Goal: Transaction & Acquisition: Subscribe to service/newsletter

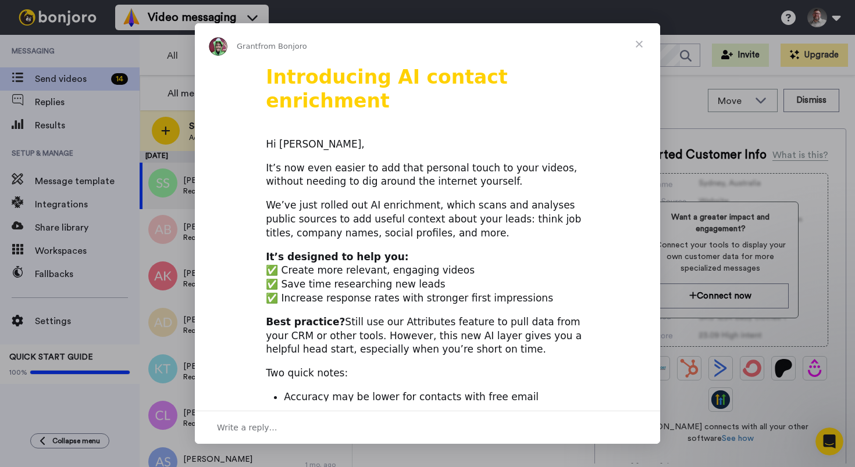
click at [639, 47] on span "Close" at bounding box center [639, 44] width 42 height 42
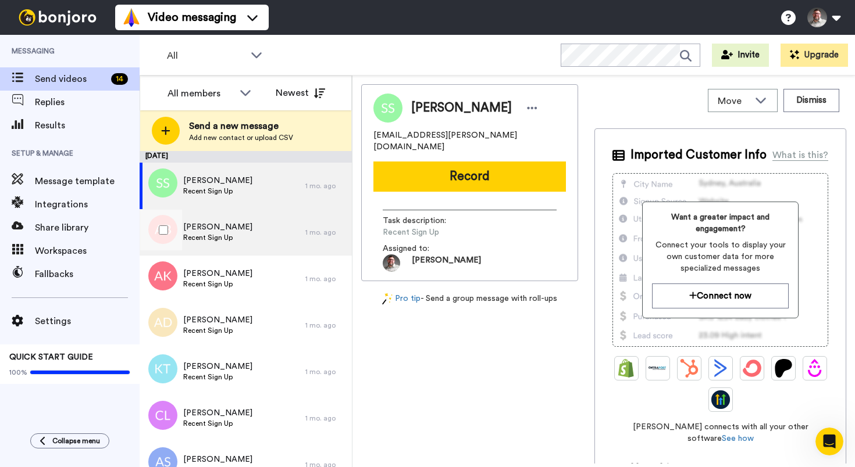
scroll to position [28, 0]
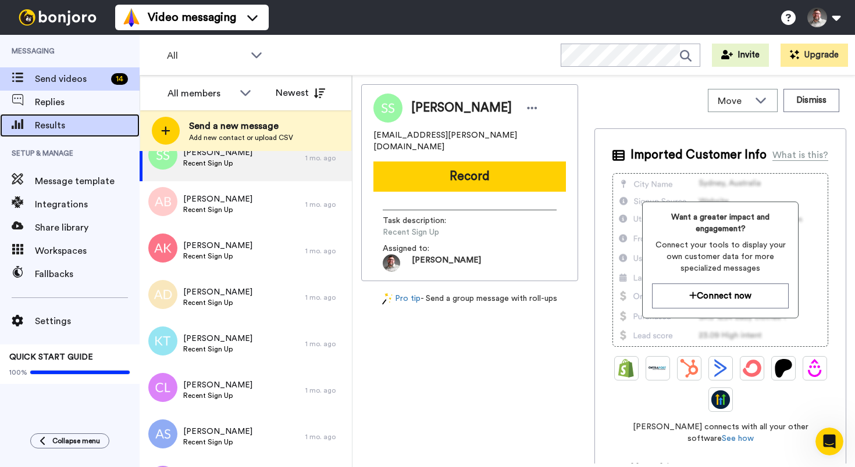
click at [69, 129] on span "Results" at bounding box center [87, 126] width 105 height 14
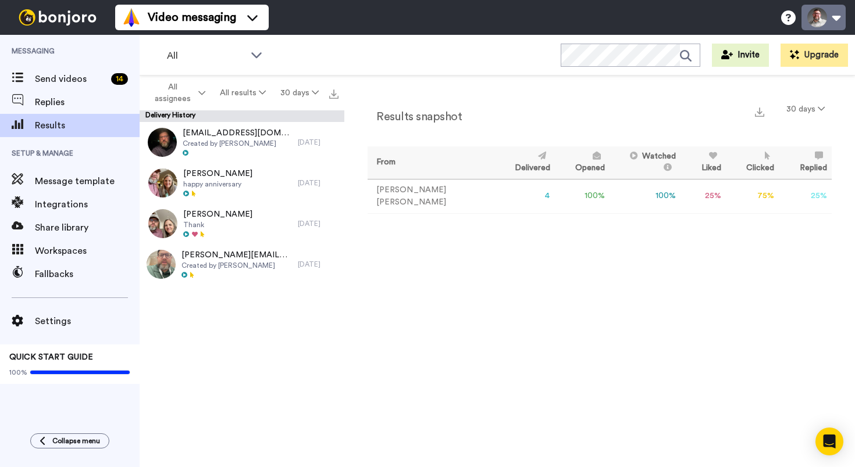
click at [838, 21] on button at bounding box center [823, 18] width 44 height 26
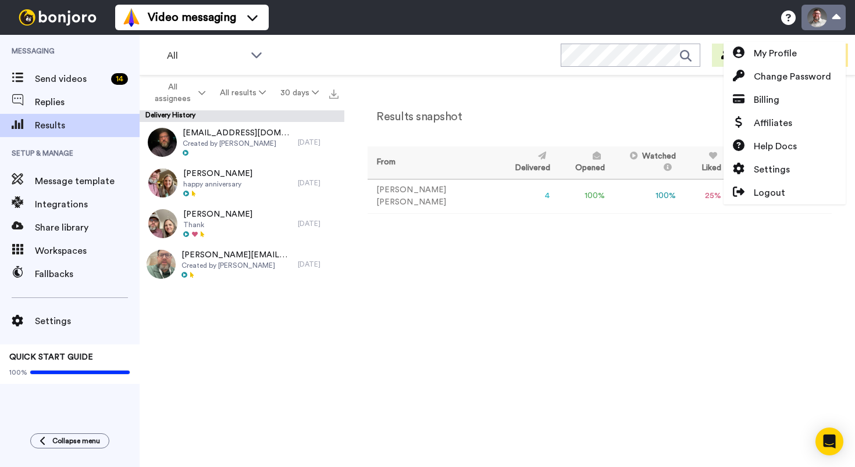
click at [838, 21] on button at bounding box center [823, 18] width 44 height 26
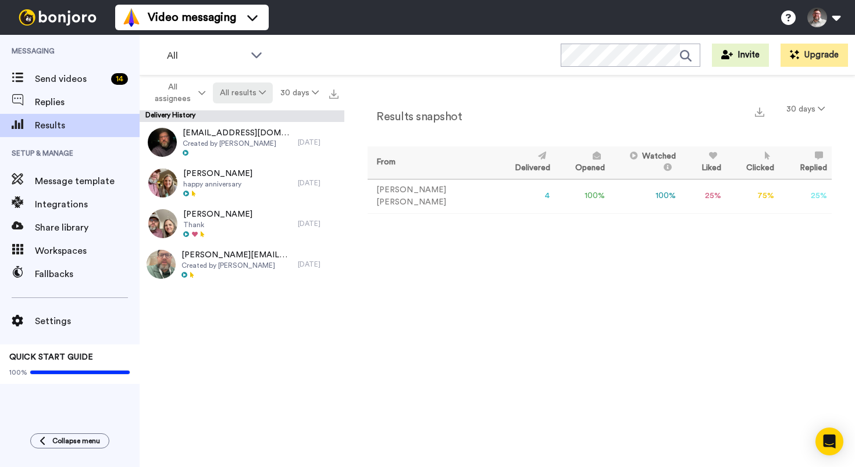
click at [241, 93] on button "All results" at bounding box center [243, 93] width 60 height 21
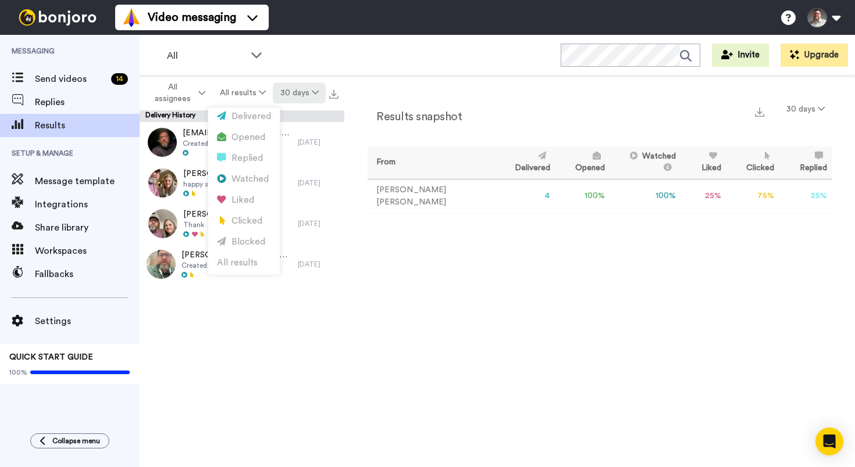
click at [300, 93] on button "30 days" at bounding box center [299, 93] width 53 height 21
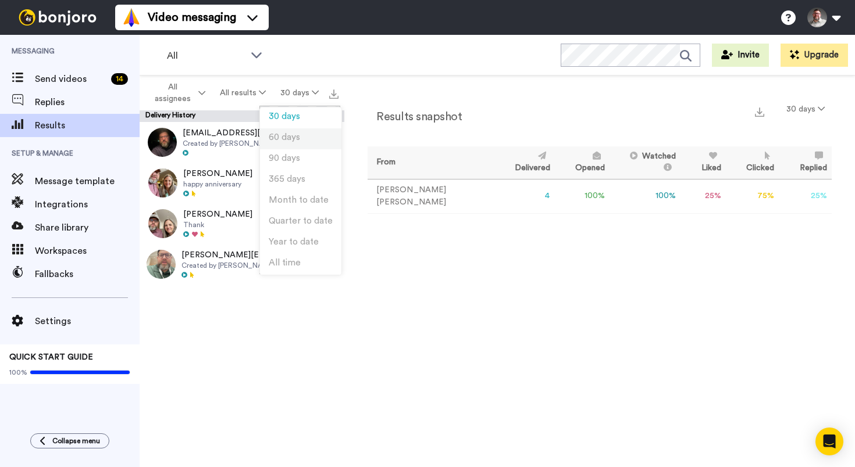
click at [290, 134] on span "60 days" at bounding box center [284, 137] width 31 height 9
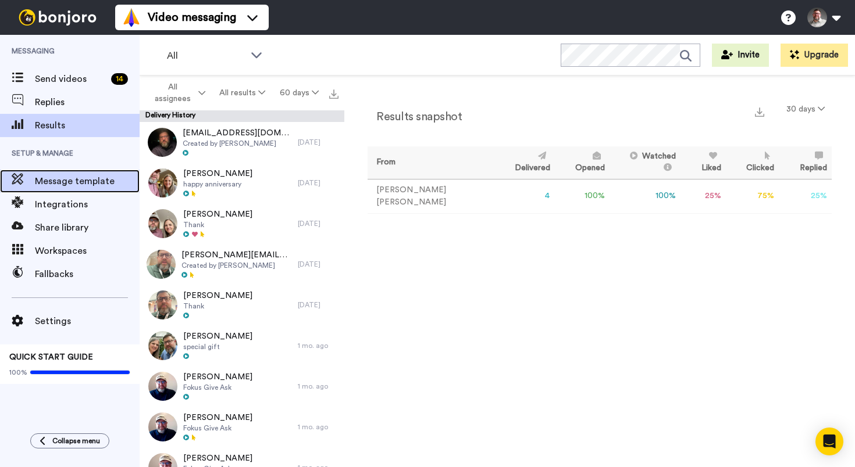
click at [91, 172] on div "Message template" at bounding box center [70, 181] width 140 height 23
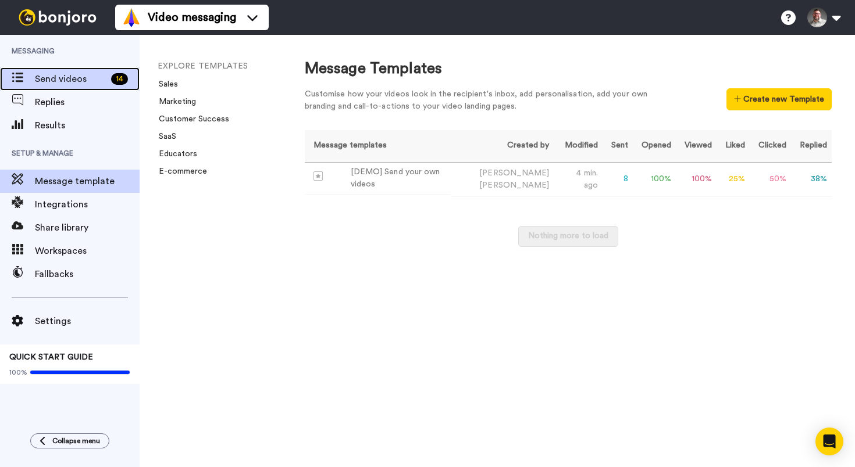
click at [67, 87] on div "Send videos 14" at bounding box center [70, 78] width 140 height 23
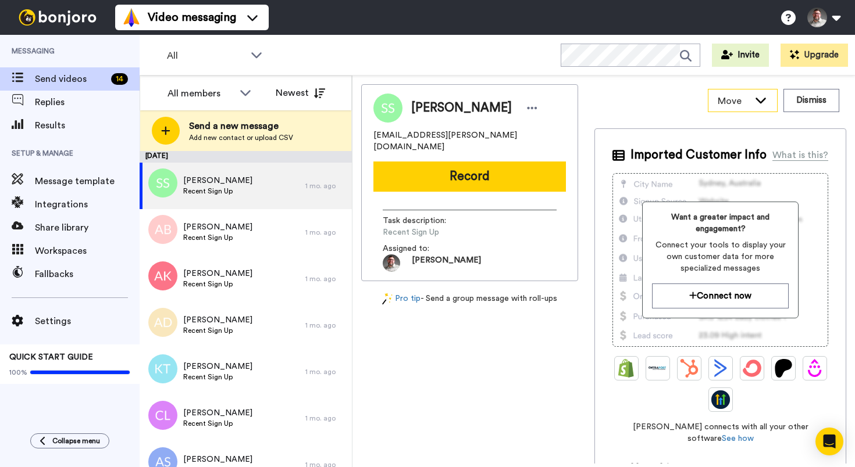
click at [750, 102] on div "Move" at bounding box center [742, 101] width 69 height 22
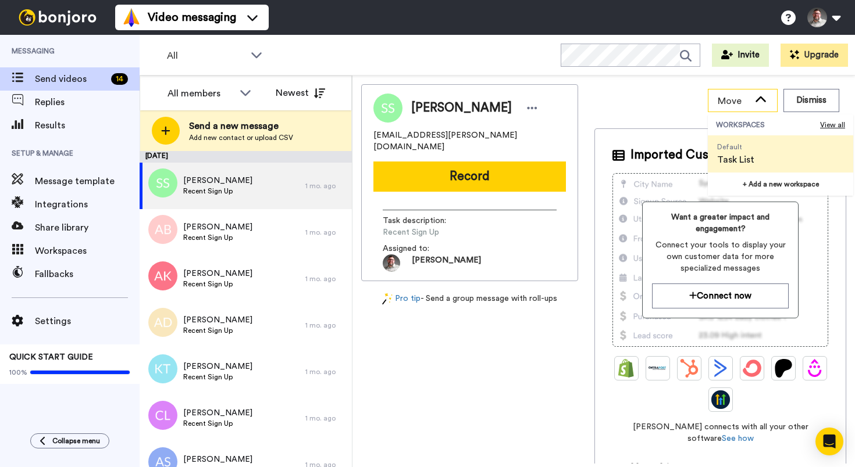
click at [750, 102] on div "Move" at bounding box center [742, 101] width 69 height 22
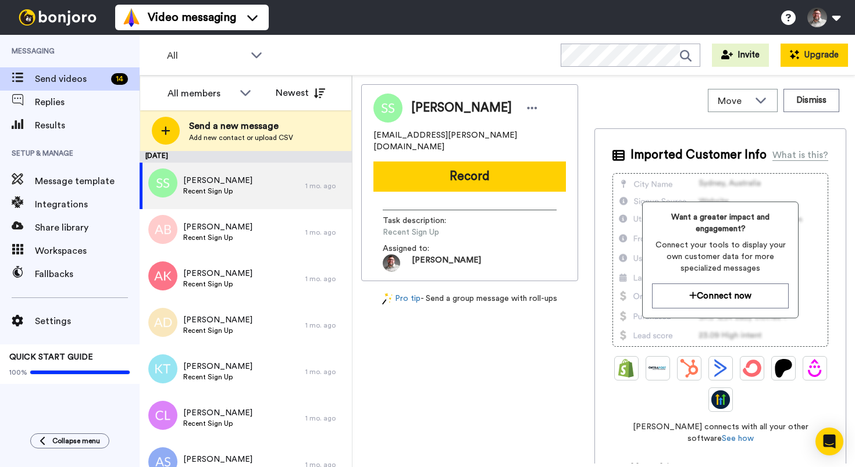
click at [821, 49] on button "Upgrade" at bounding box center [813, 55] width 67 height 23
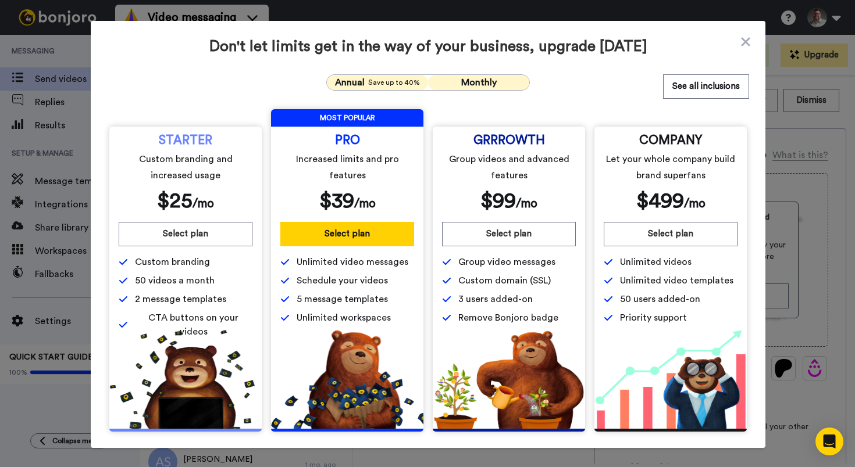
click at [343, 83] on span "Annual" at bounding box center [350, 83] width 30 height 14
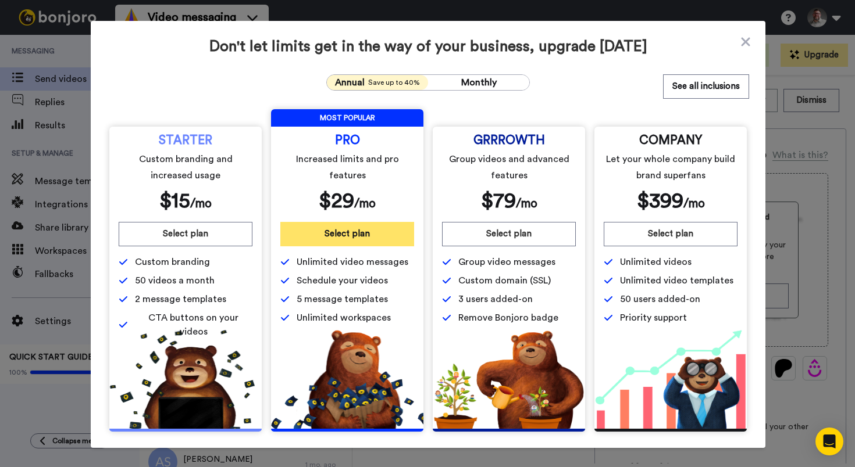
click at [340, 244] on button "Select plan" at bounding box center [347, 234] width 134 height 24
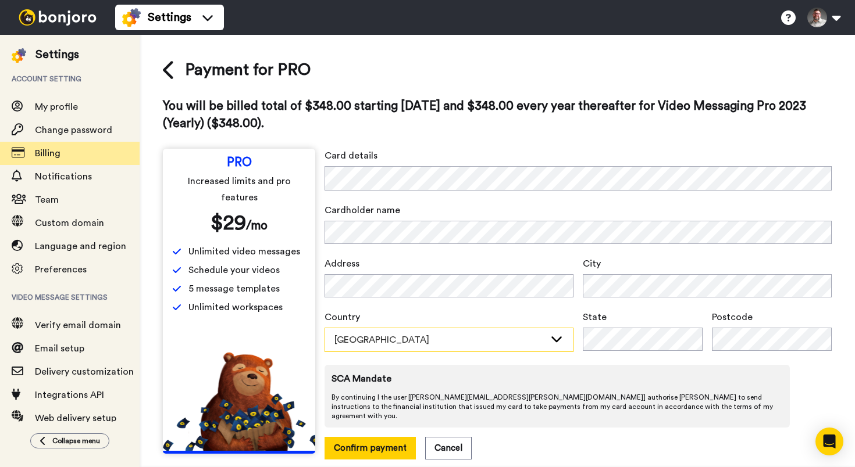
click at [542, 332] on div "Australia" at bounding box center [449, 340] width 248 height 23
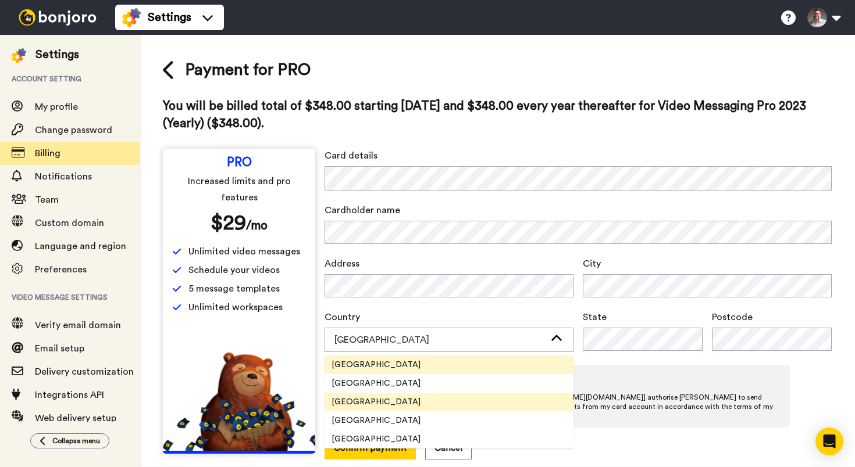
click at [516, 397] on li "United States" at bounding box center [448, 402] width 249 height 19
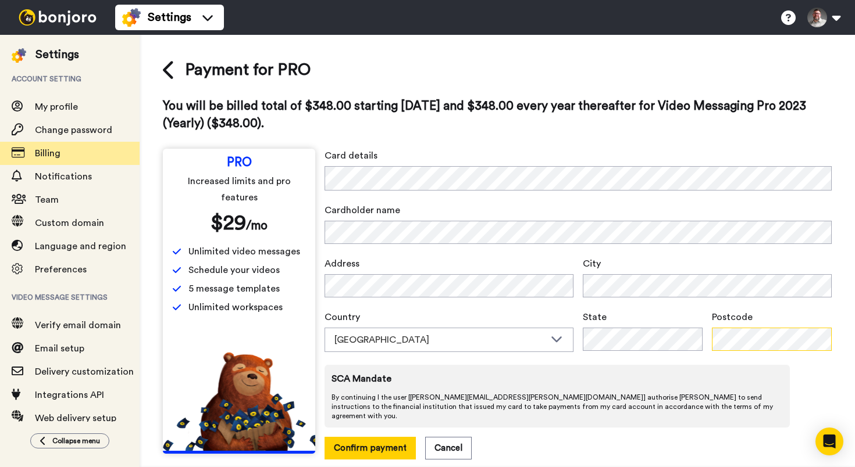
scroll to position [10, 0]
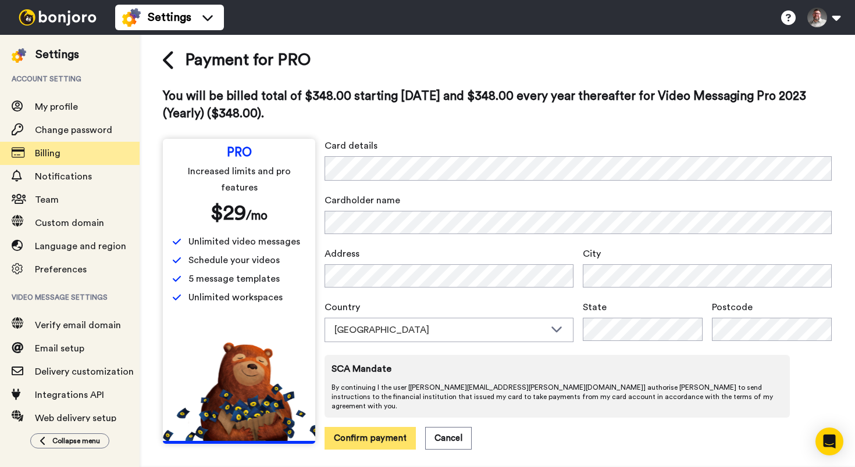
click at [362, 431] on button "Confirm payment" at bounding box center [369, 438] width 91 height 23
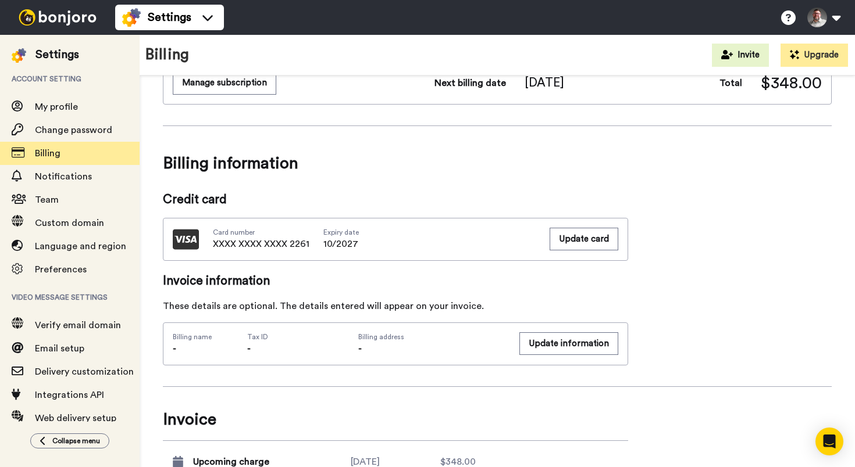
scroll to position [348, 0]
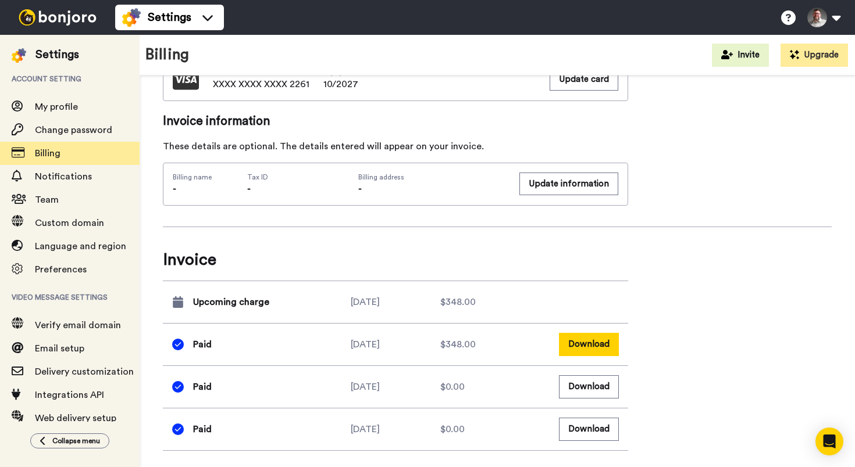
click at [586, 344] on button "Download" at bounding box center [589, 344] width 60 height 23
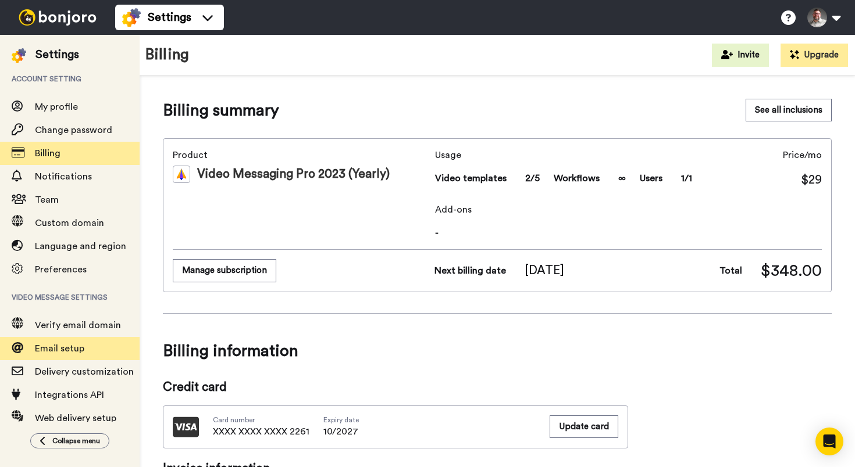
scroll to position [41, 0]
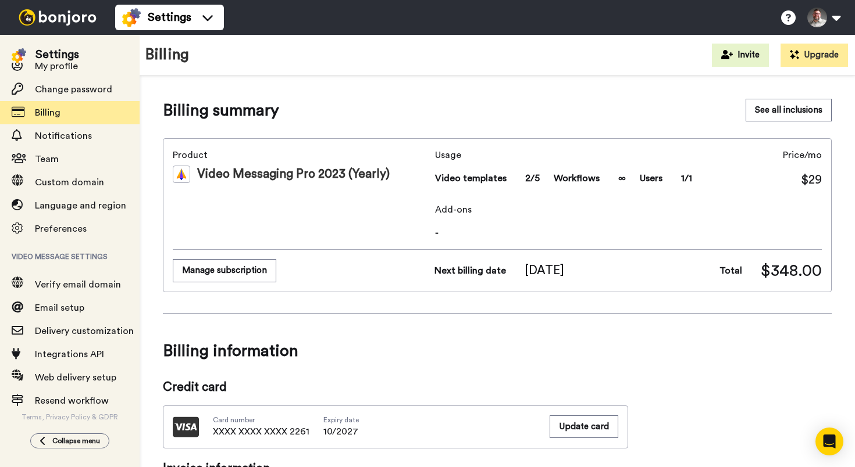
click at [38, 19] on img at bounding box center [57, 17] width 87 height 16
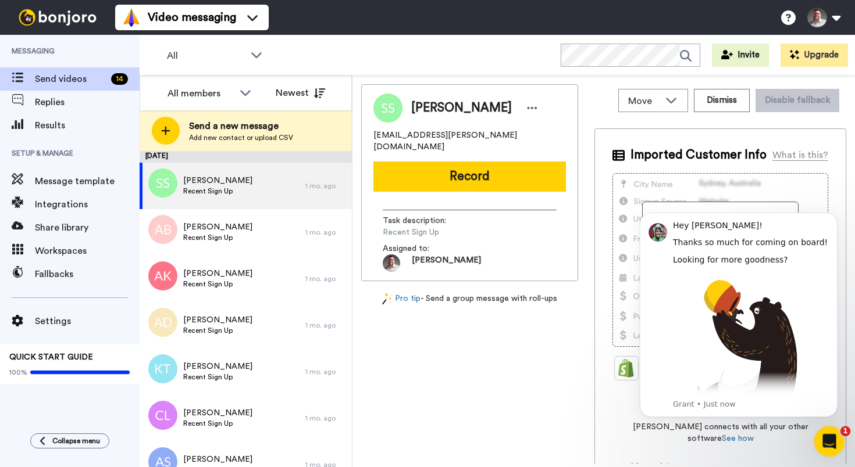
click at [836, 445] on div "Open Intercom Messenger" at bounding box center [827, 440] width 38 height 38
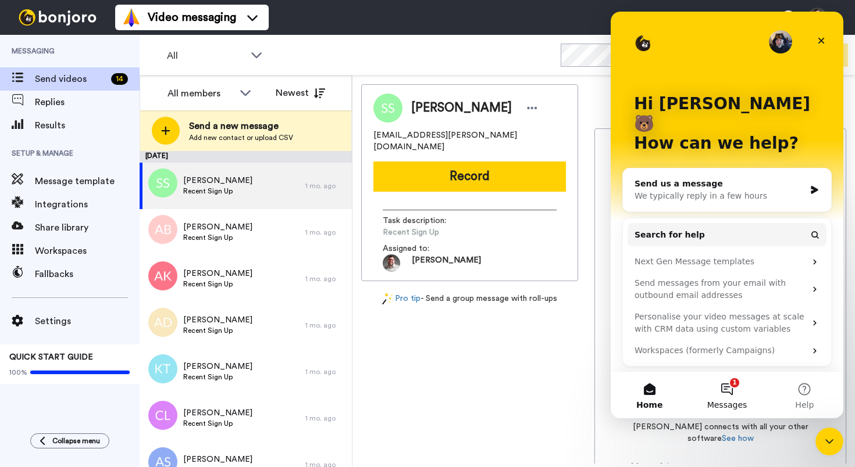
click at [731, 391] on button "1 Messages" at bounding box center [726, 395] width 77 height 47
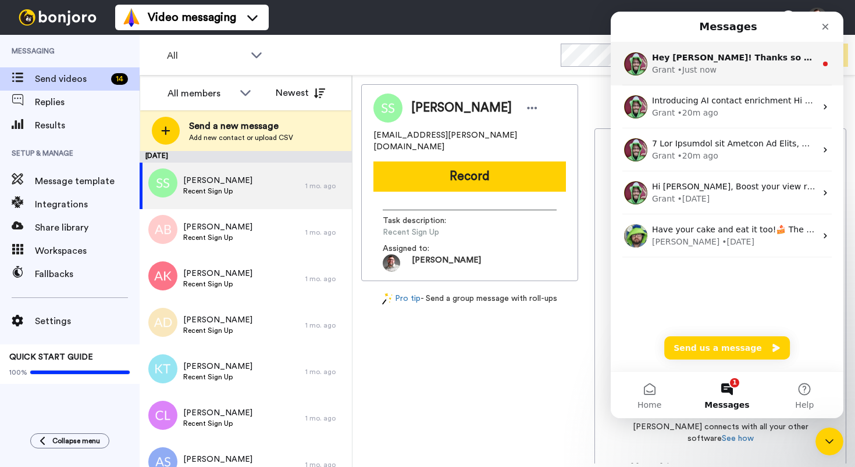
click at [754, 70] on div "Grant • Just now" at bounding box center [734, 70] width 164 height 12
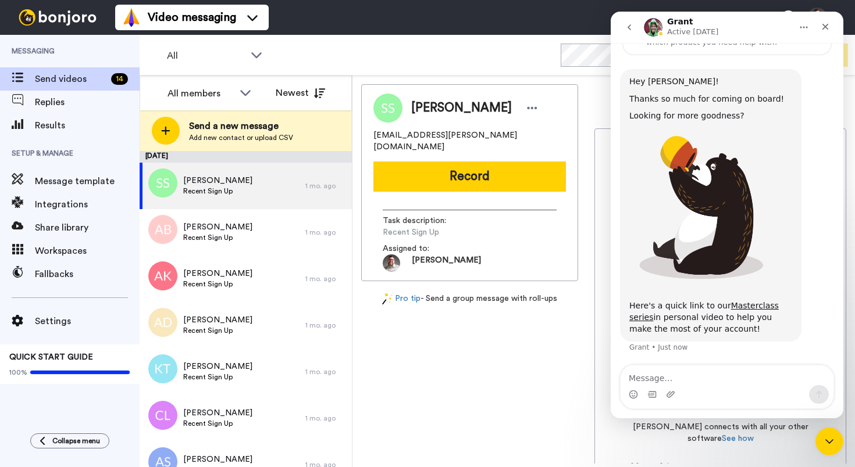
scroll to position [69, 0]
click at [744, 305] on link "Masterclass series" at bounding box center [703, 311] width 149 height 21
